Goal: Information Seeking & Learning: Learn about a topic

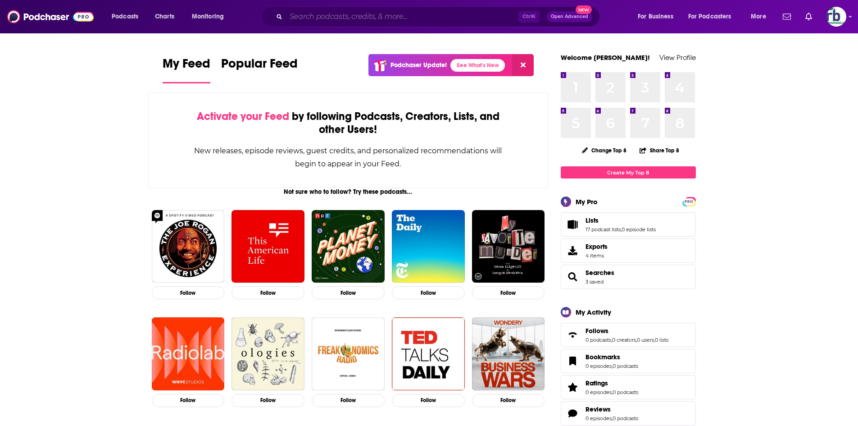
click at [376, 14] on input "Search podcasts, credits, & more..." at bounding box center [402, 16] width 232 height 14
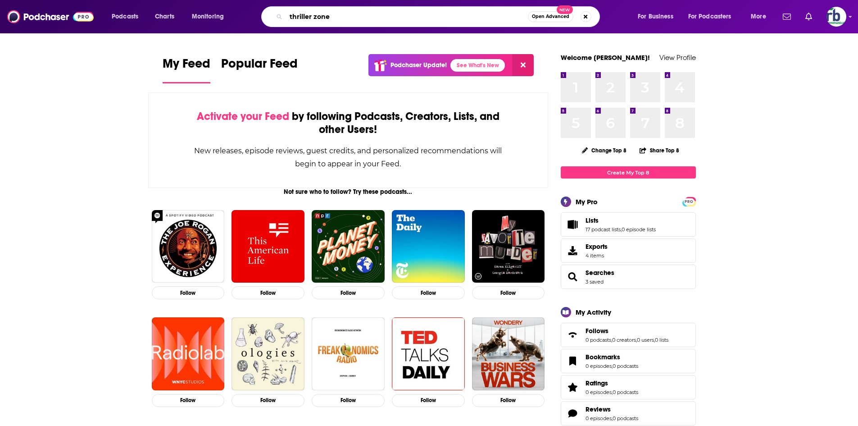
type input "thriller zone"
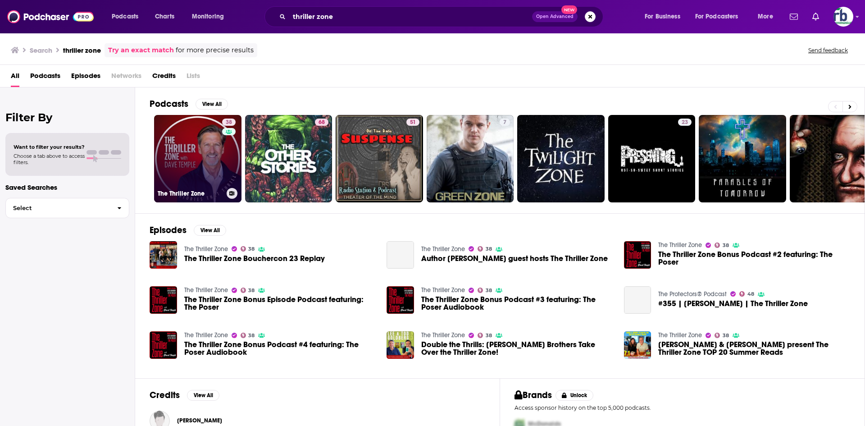
click at [207, 153] on link "38 The Thriller Zone" at bounding box center [197, 158] width 87 height 87
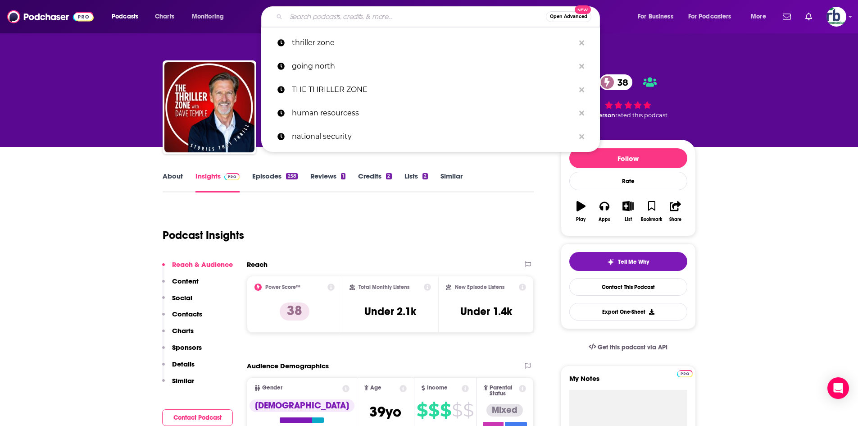
click at [382, 20] on input "Search podcasts, credits, & more..." at bounding box center [416, 16] width 260 height 14
click at [436, 257] on div "Podcast Insights" at bounding box center [349, 233] width 372 height 53
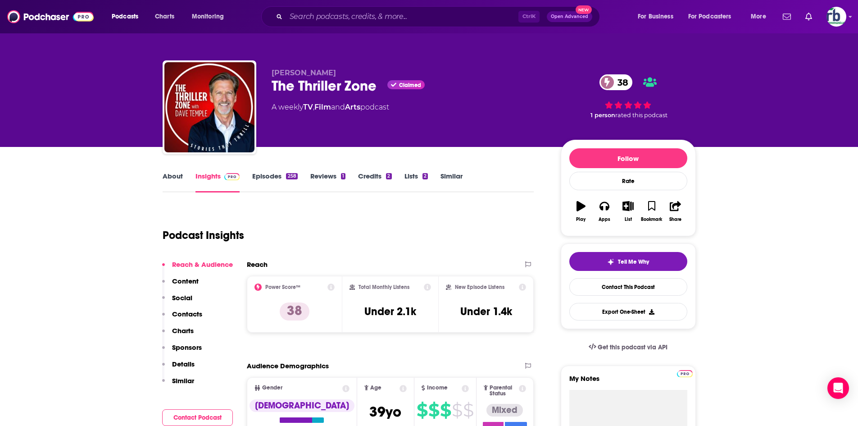
click at [175, 180] on link "About" at bounding box center [173, 182] width 20 height 21
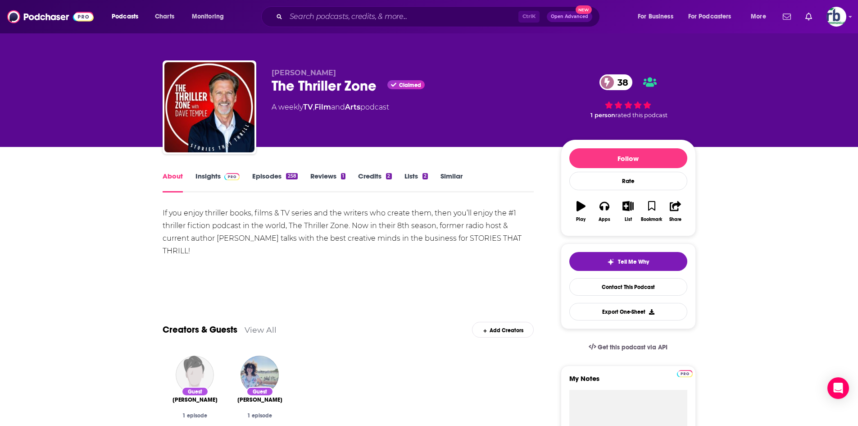
click at [217, 173] on link "Insights" at bounding box center [217, 182] width 45 height 21
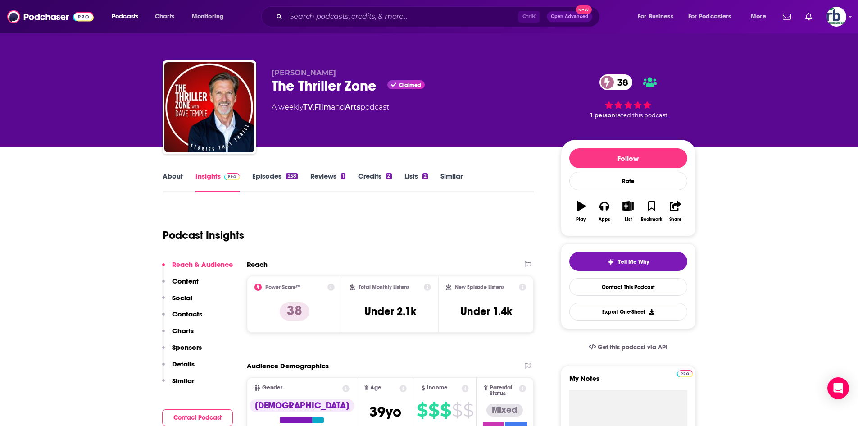
click at [181, 173] on link "About" at bounding box center [173, 182] width 20 height 21
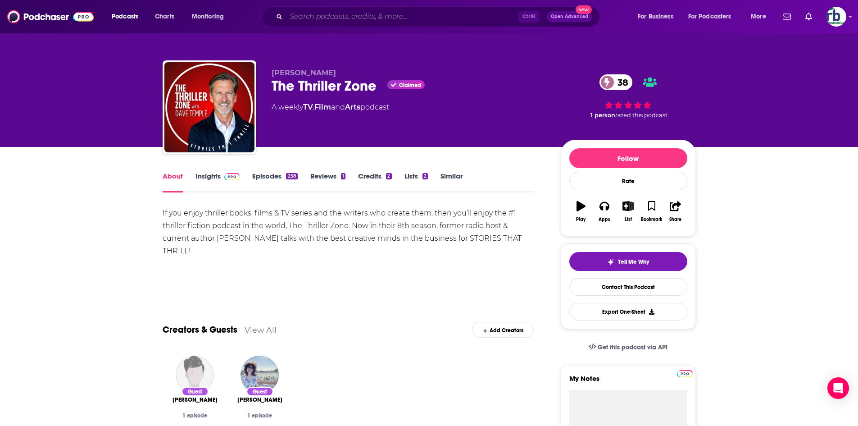
click at [342, 15] on input "Search podcasts, credits, & more..." at bounding box center [402, 16] width 232 height 14
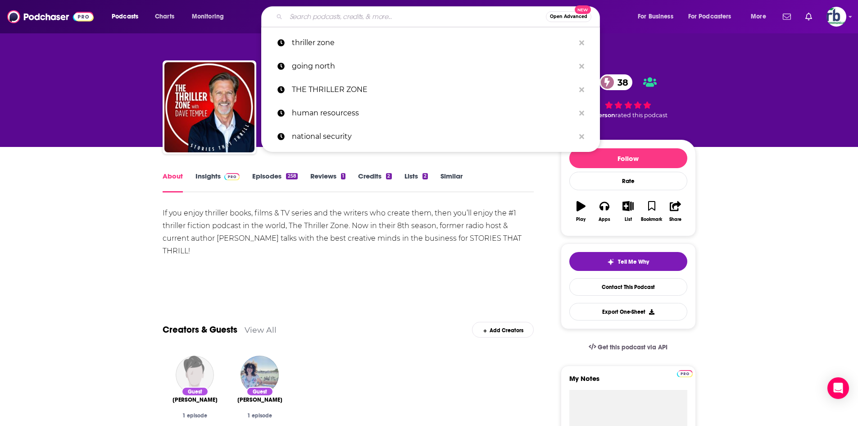
paste input "Cyber Sessions"
type input "Cyber Sessions"
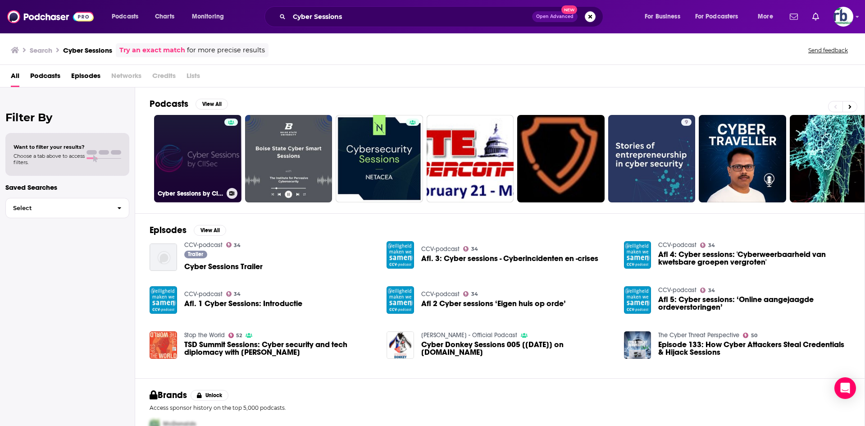
click at [195, 147] on link "Cyber Sessions by CIISec" at bounding box center [197, 158] width 87 height 87
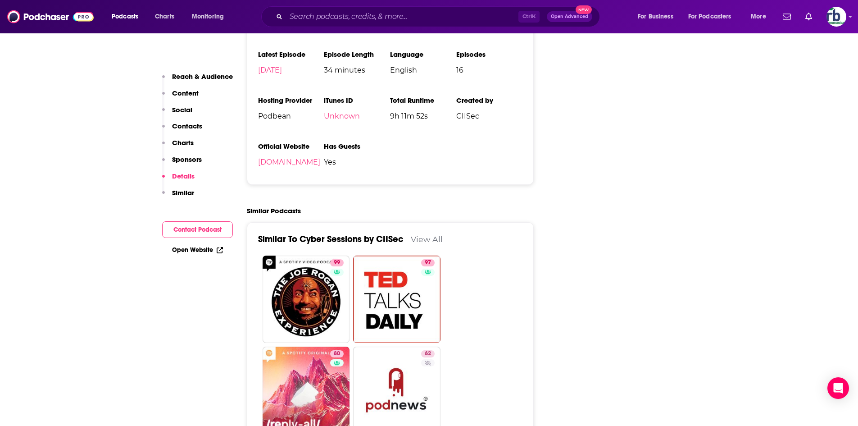
scroll to position [856, 0]
